Goal: Information Seeking & Learning: Check status

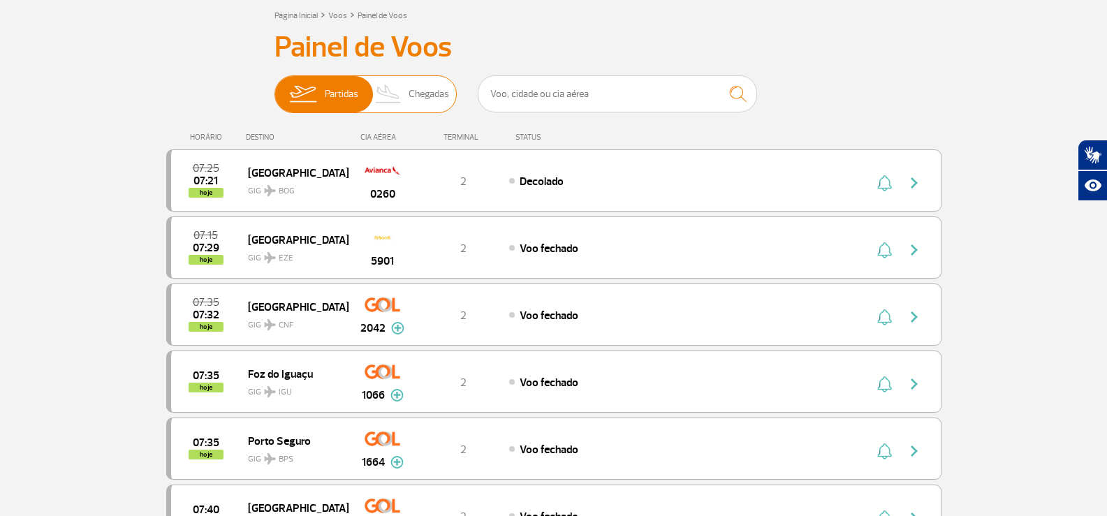
click at [409, 97] on span "Chegadas" at bounding box center [429, 94] width 41 height 36
click at [275, 87] on input "Partidas Chegadas" at bounding box center [275, 87] width 0 height 0
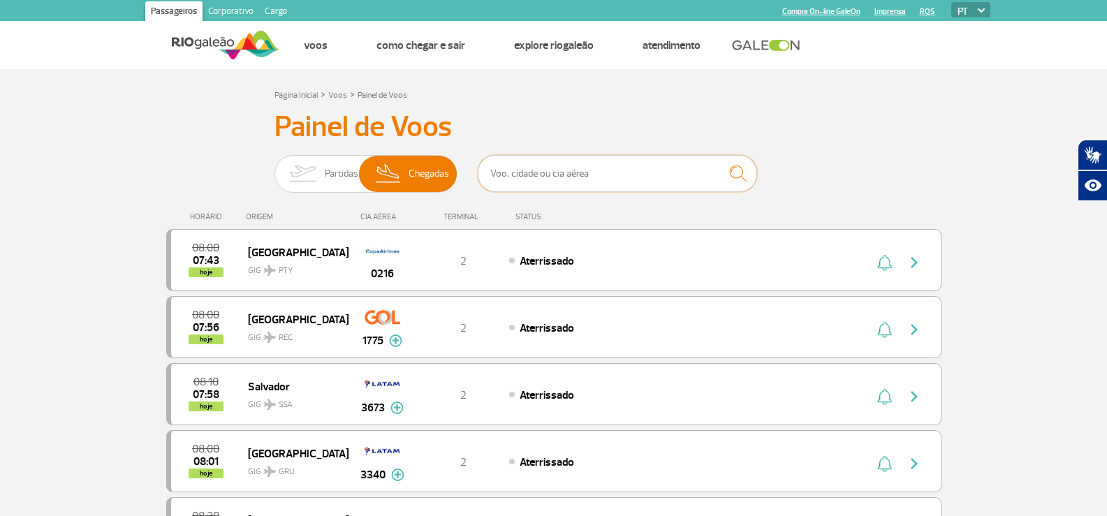
click at [588, 175] on input "text" at bounding box center [617, 173] width 279 height 37
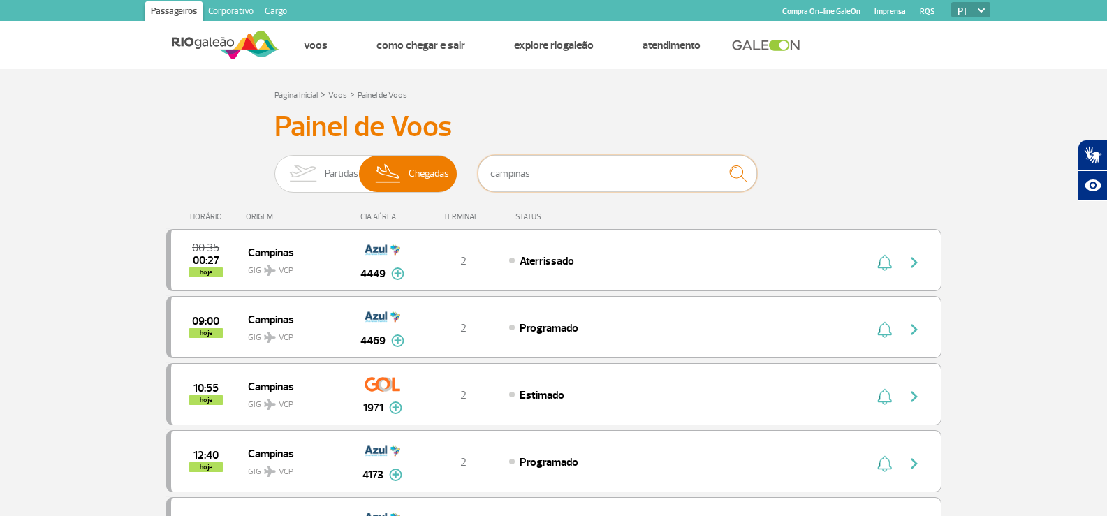
click at [546, 173] on input "campinas" at bounding box center [617, 173] width 279 height 37
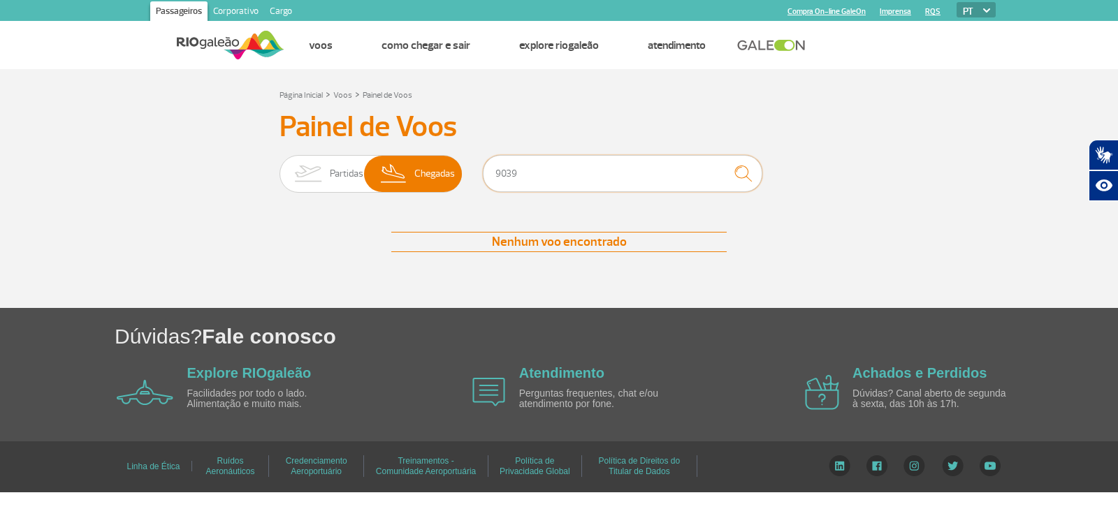
type input "9039"
